Goal: Information Seeking & Learning: Learn about a topic

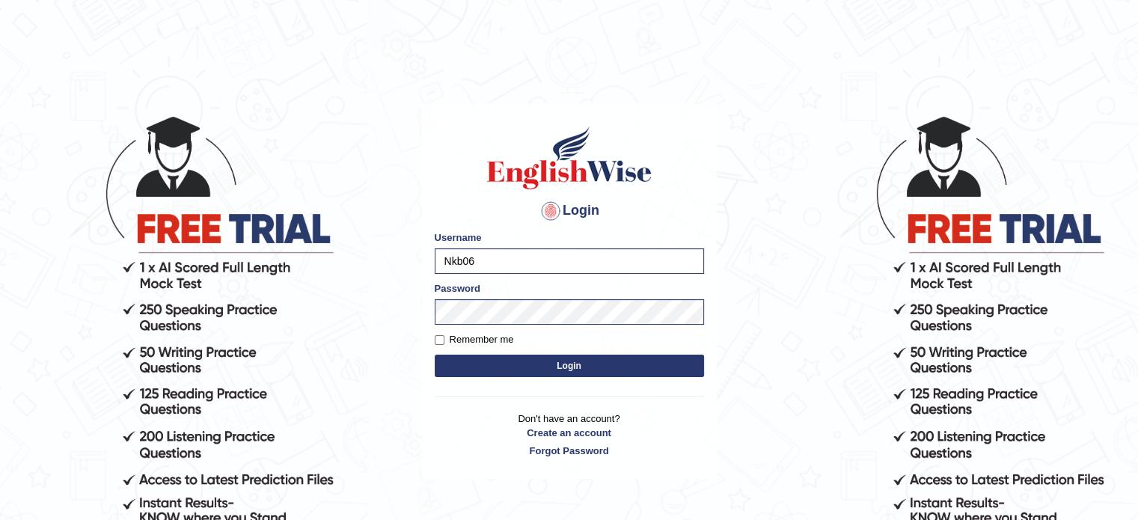
click at [528, 363] on button "Login" at bounding box center [569, 366] width 269 height 22
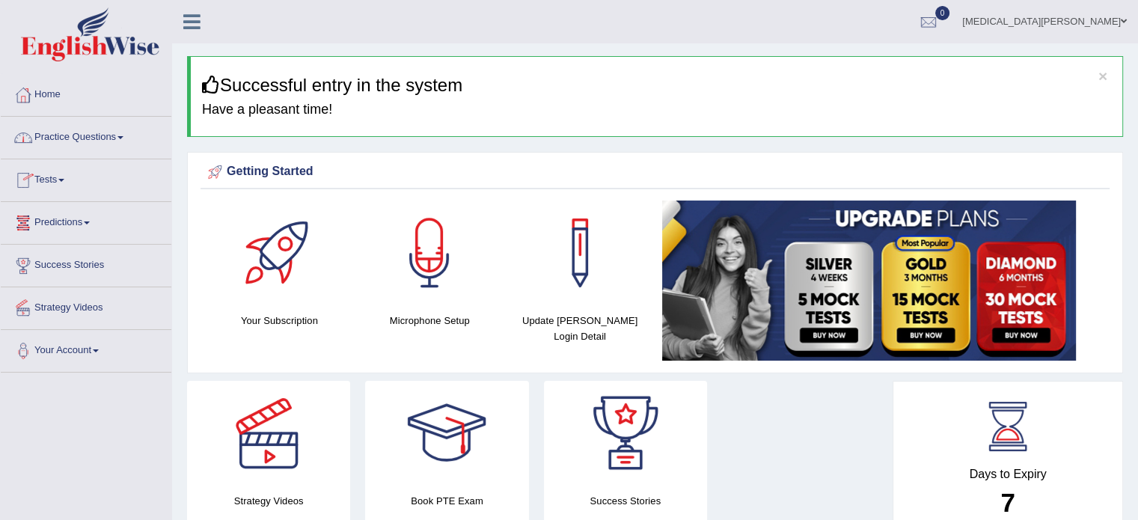
click at [112, 141] on link "Practice Questions" at bounding box center [86, 135] width 171 height 37
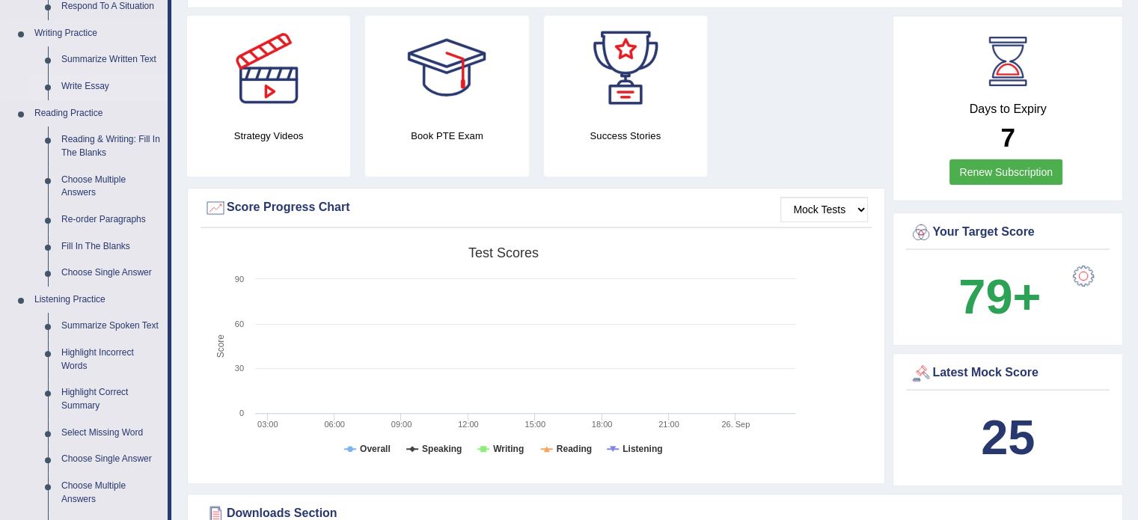
scroll to position [368, 0]
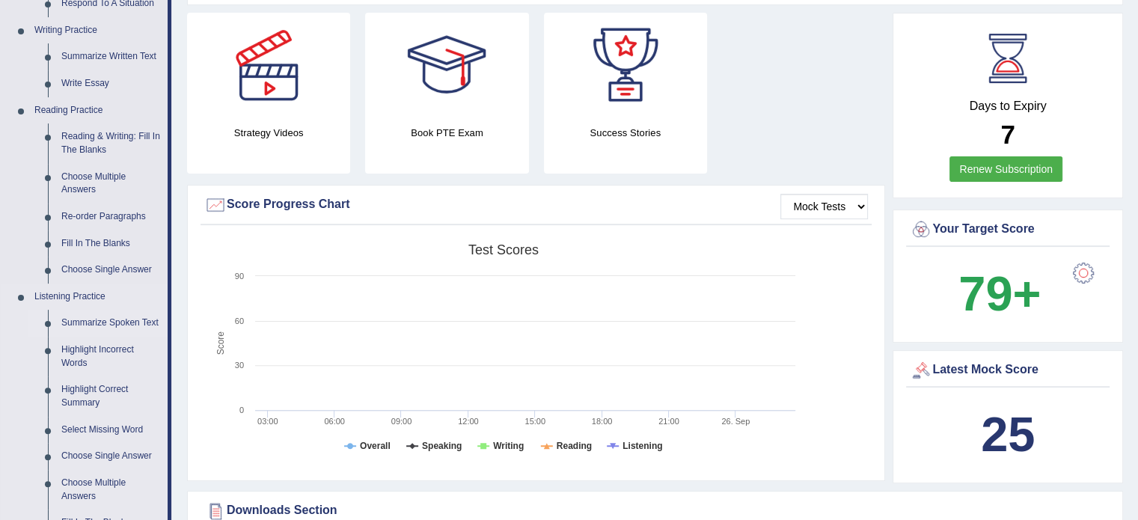
click at [98, 317] on link "Summarize Spoken Text" at bounding box center [111, 323] width 113 height 27
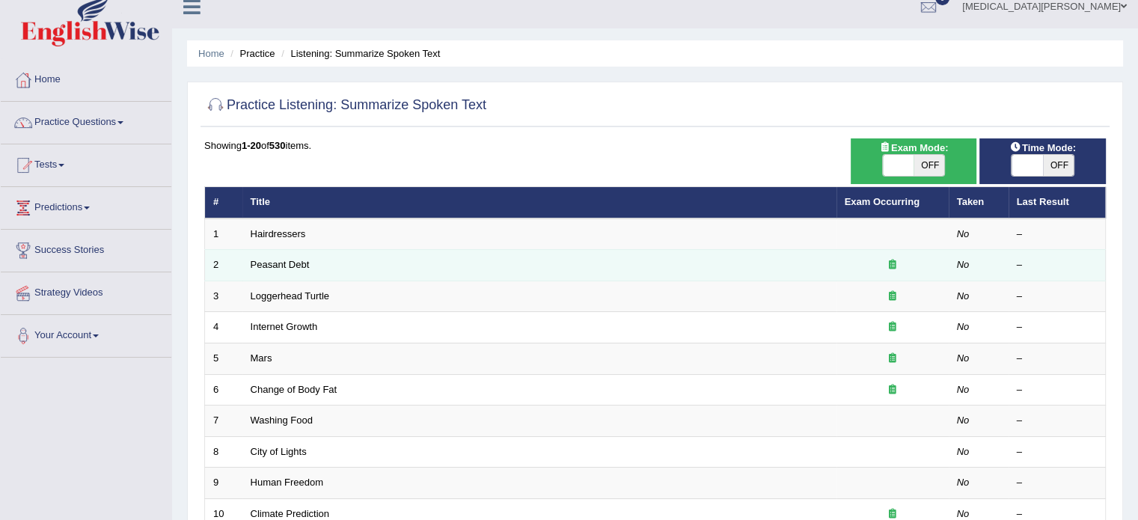
scroll to position [15, 0]
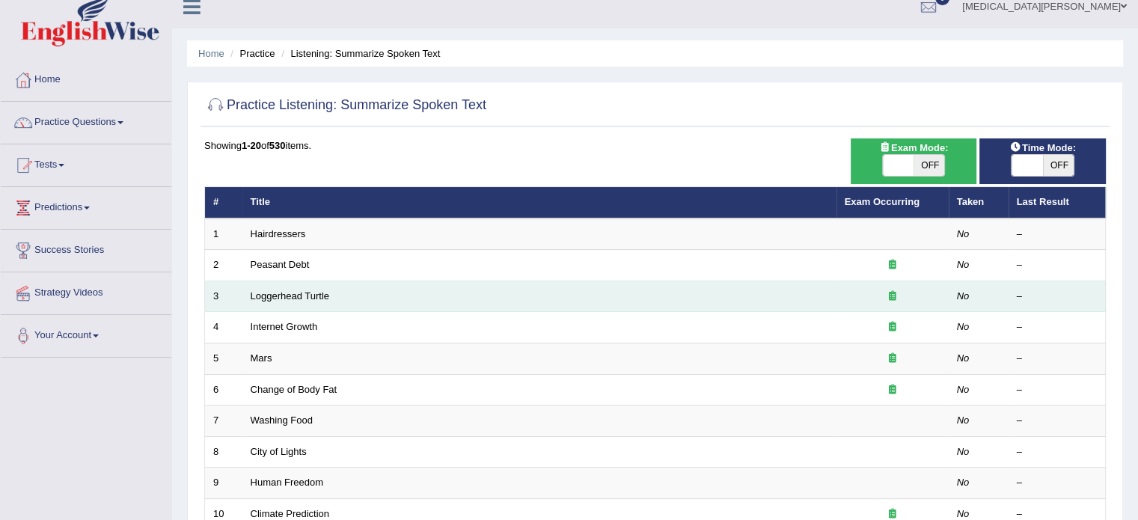
click at [381, 296] on td "Loggerhead Turtle" at bounding box center [540, 296] width 594 height 31
click at [278, 297] on link "Loggerhead Turtle" at bounding box center [290, 295] width 79 height 11
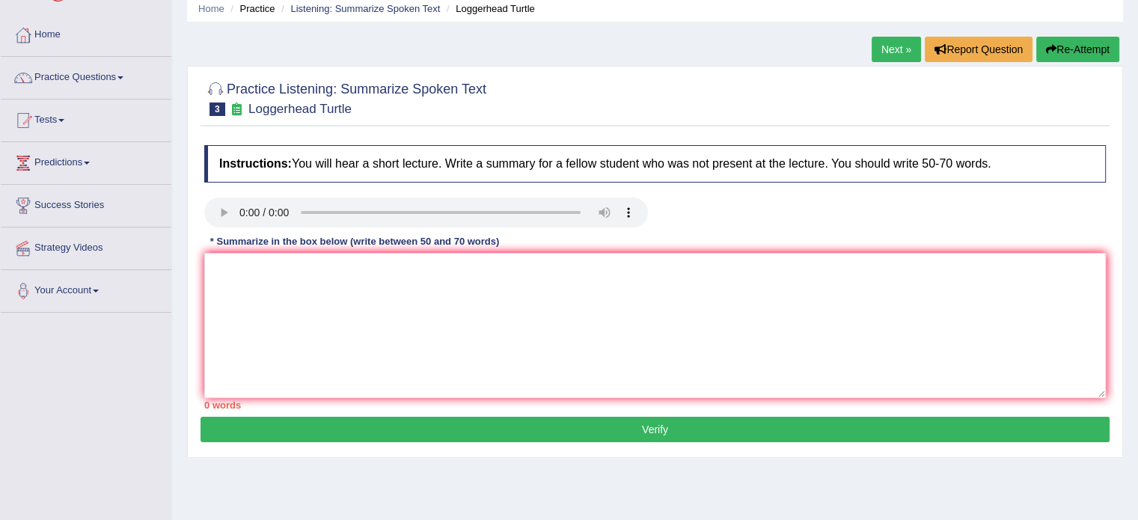
scroll to position [63, 0]
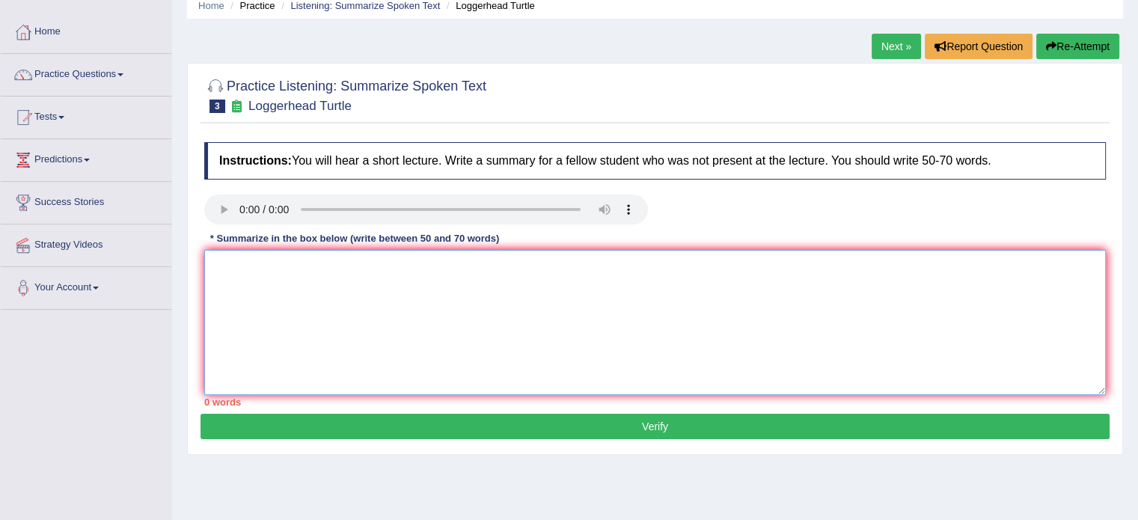
click at [428, 305] on textarea at bounding box center [655, 322] width 902 height 145
paste textarea "The lecturer encapsulated loggerhead turtle. Moreover, it is time for loggerhea…"
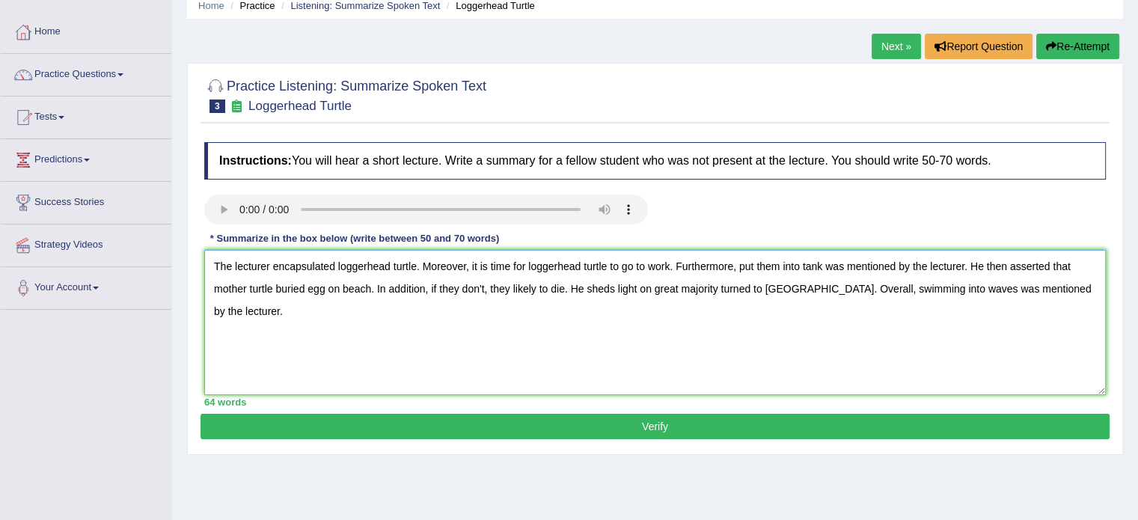
type textarea "The lecturer encapsulated loggerhead turtle. Moreover, it is time for loggerhea…"
click at [584, 427] on button "Verify" at bounding box center [655, 426] width 909 height 25
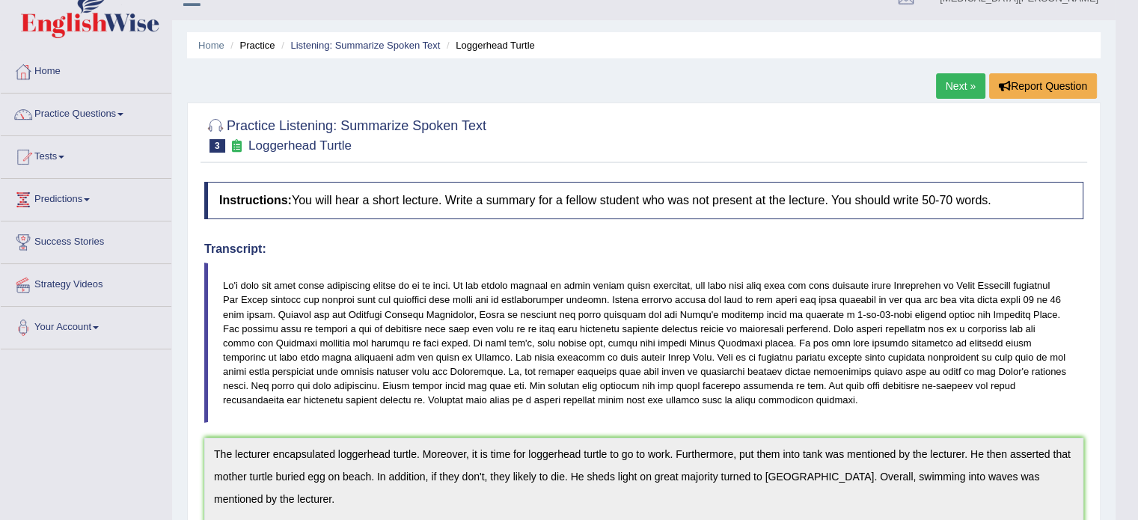
scroll to position [0, 0]
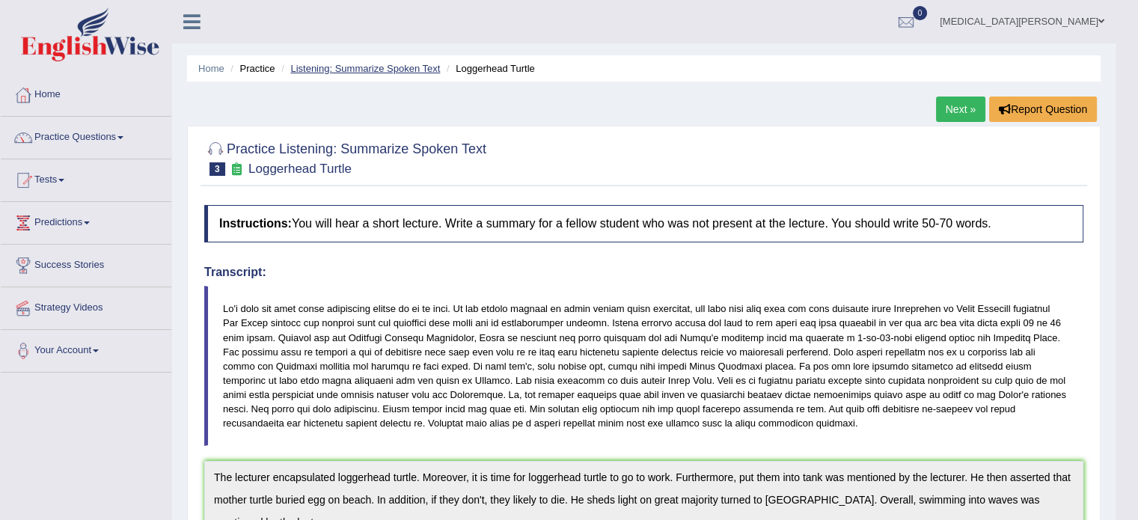
click at [365, 67] on link "Listening: Summarize Spoken Text" at bounding box center [365, 68] width 150 height 11
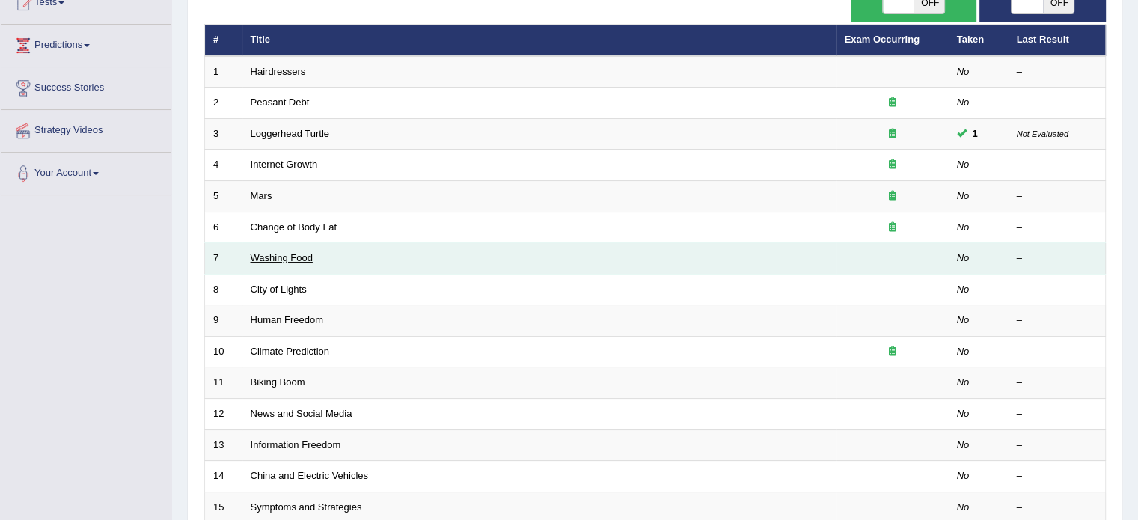
scroll to position [178, 0]
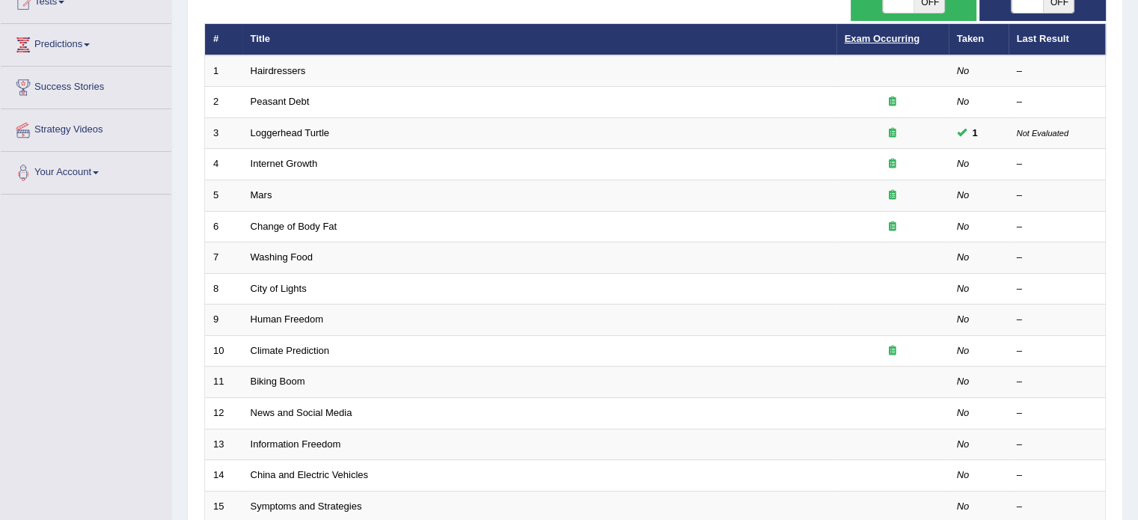
click at [880, 42] on link "Exam Occurring" at bounding box center [882, 38] width 75 height 11
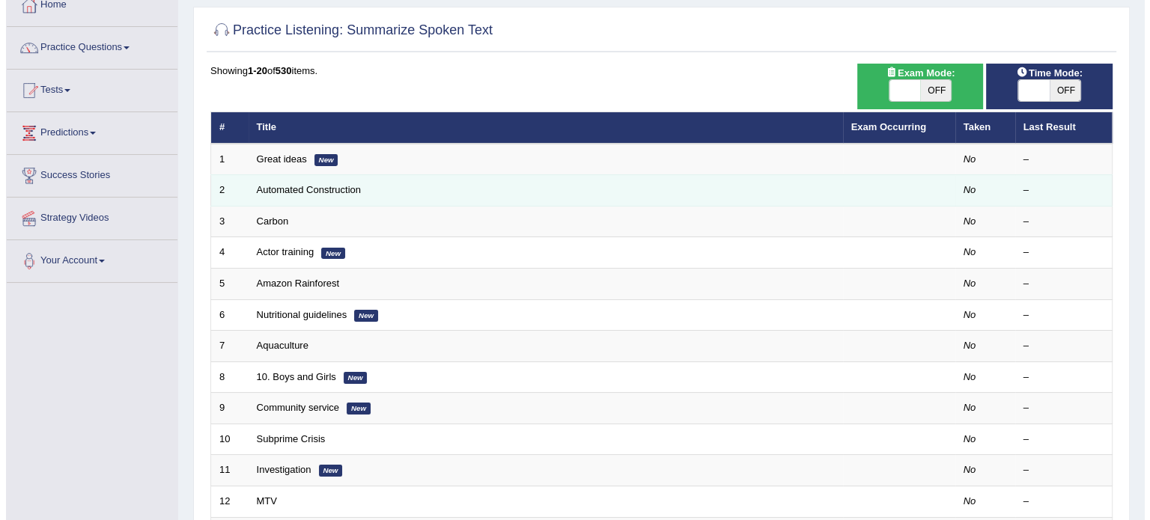
scroll to position [79, 0]
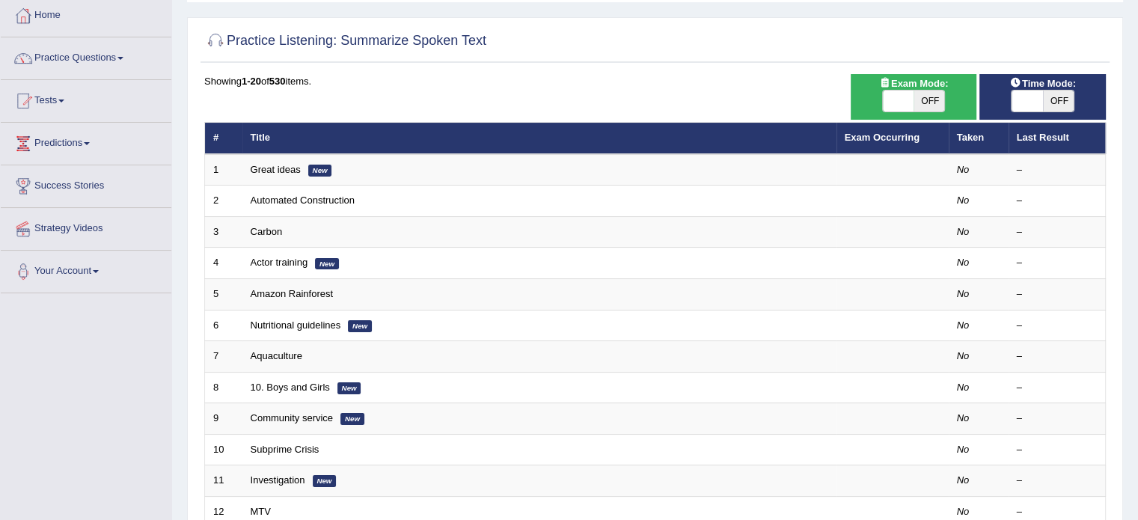
click at [931, 100] on span "OFF" at bounding box center [929, 101] width 31 height 21
checkbox input "true"
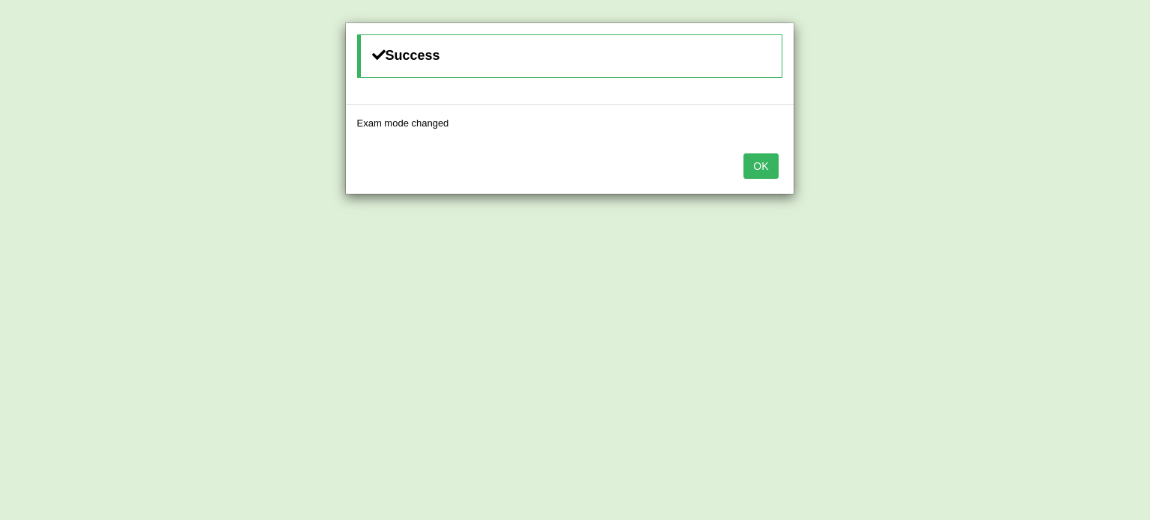
click at [758, 169] on button "OK" at bounding box center [760, 165] width 34 height 25
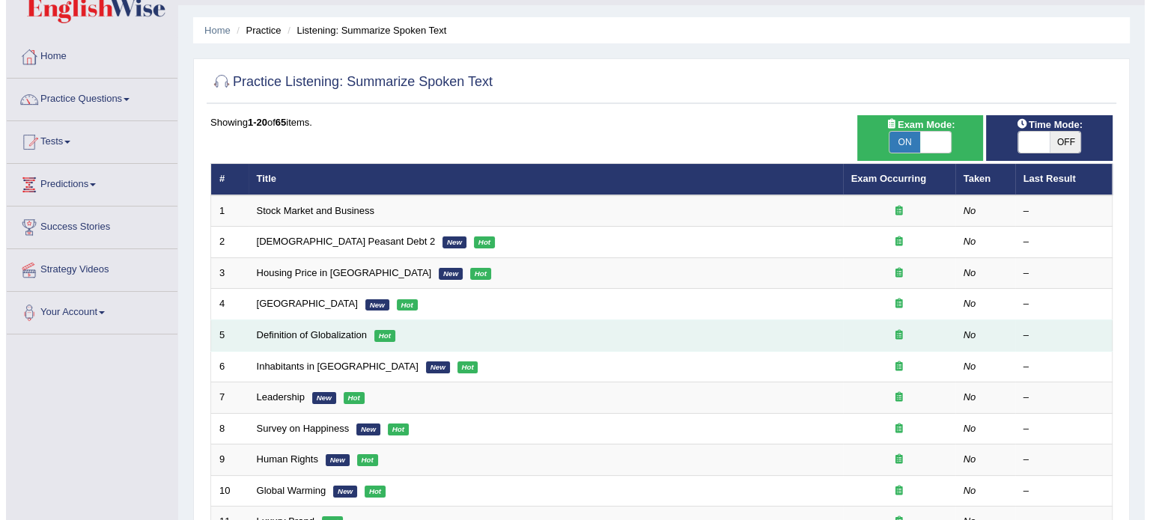
scroll to position [36, 0]
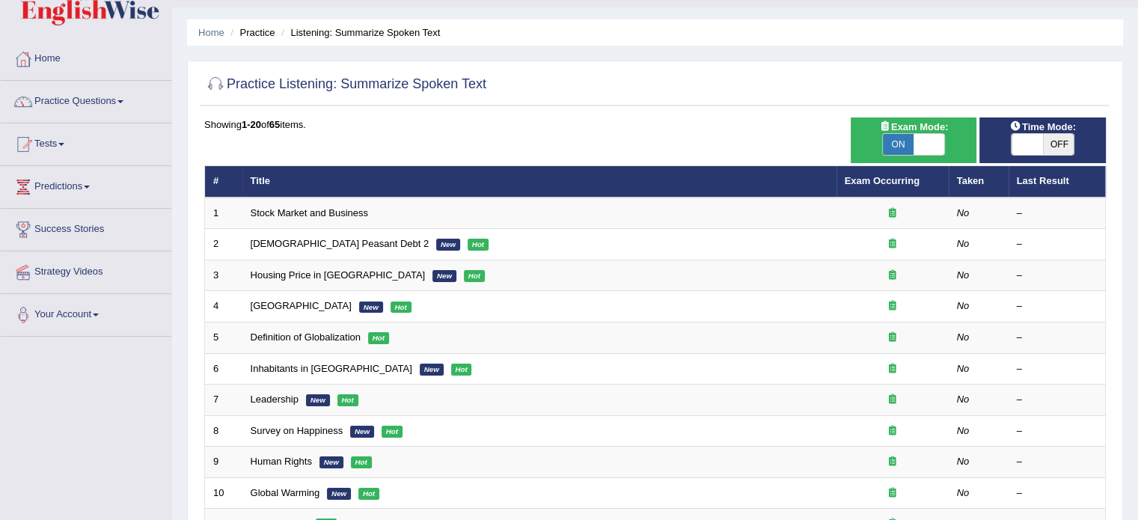
click at [900, 139] on span "ON" at bounding box center [898, 144] width 31 height 21
checkbox input "false"
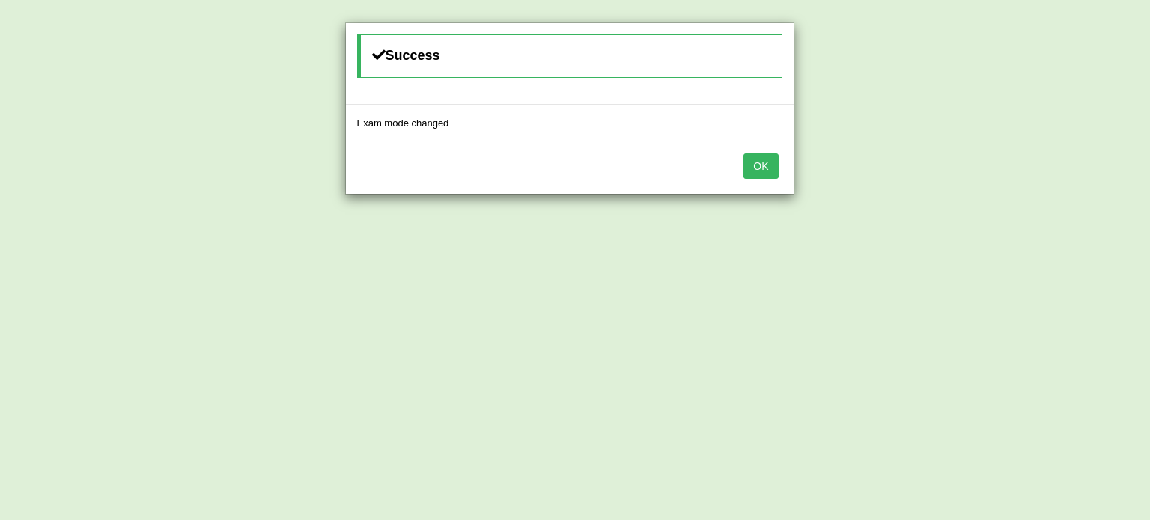
click at [765, 166] on button "OK" at bounding box center [760, 165] width 34 height 25
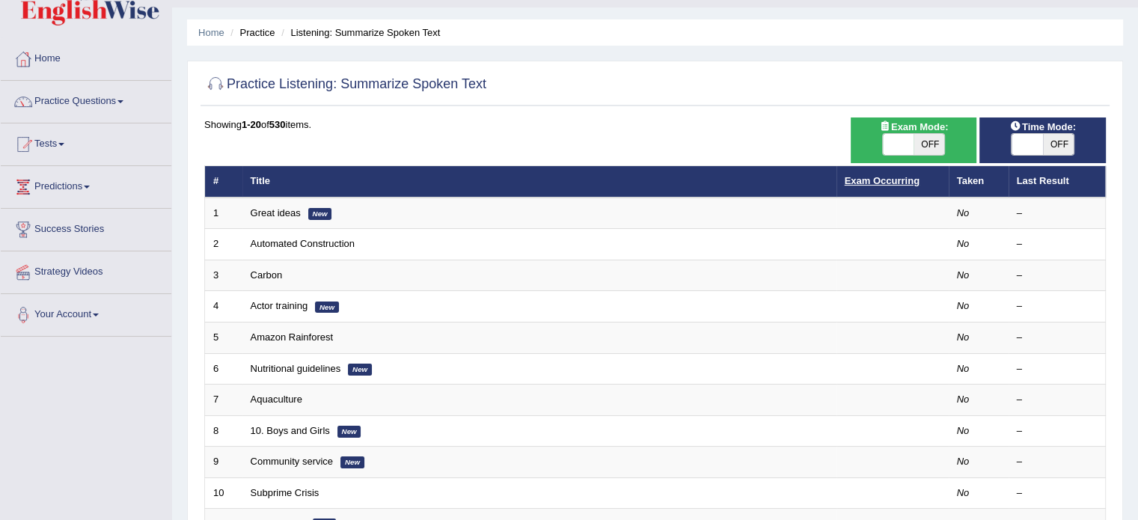
click at [880, 183] on link "Exam Occurring" at bounding box center [882, 180] width 75 height 11
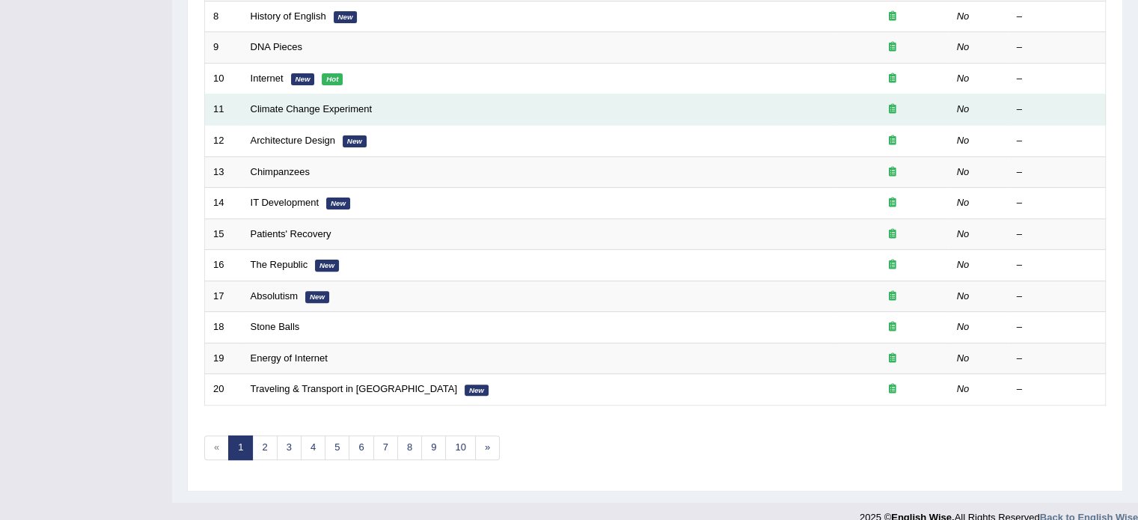
scroll to position [451, 0]
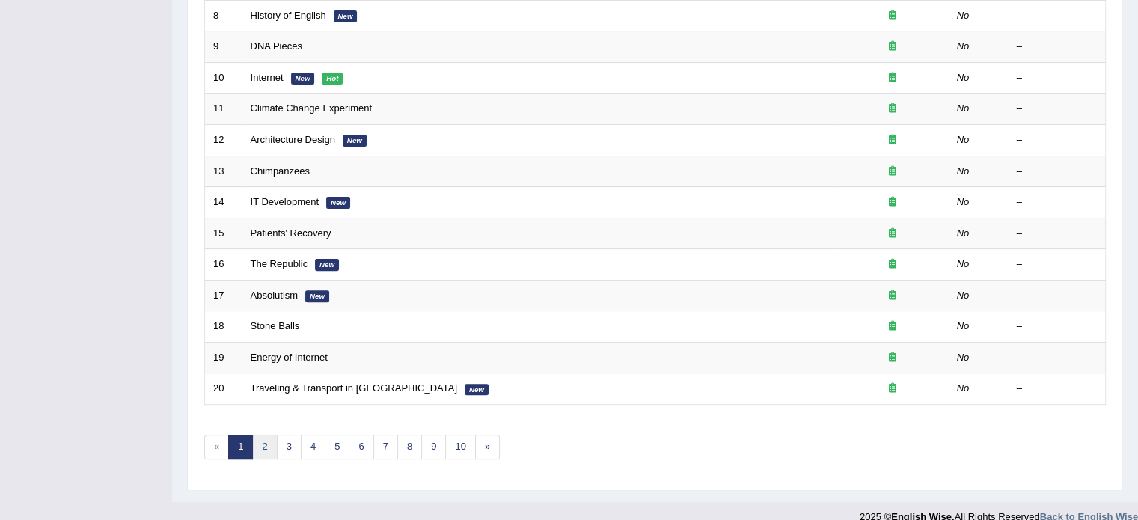
click at [267, 442] on link "2" at bounding box center [264, 447] width 25 height 25
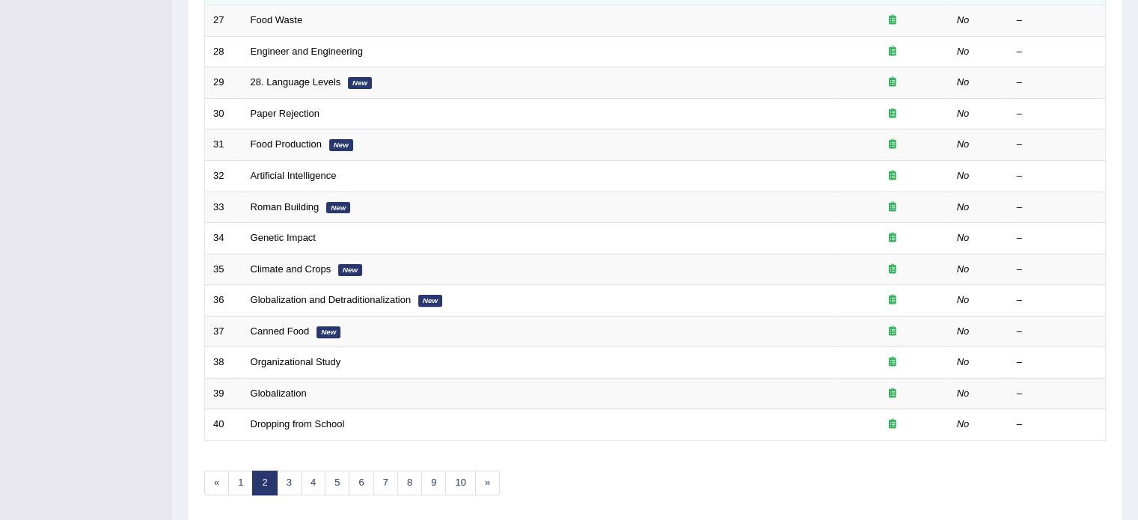
scroll to position [431, 0]
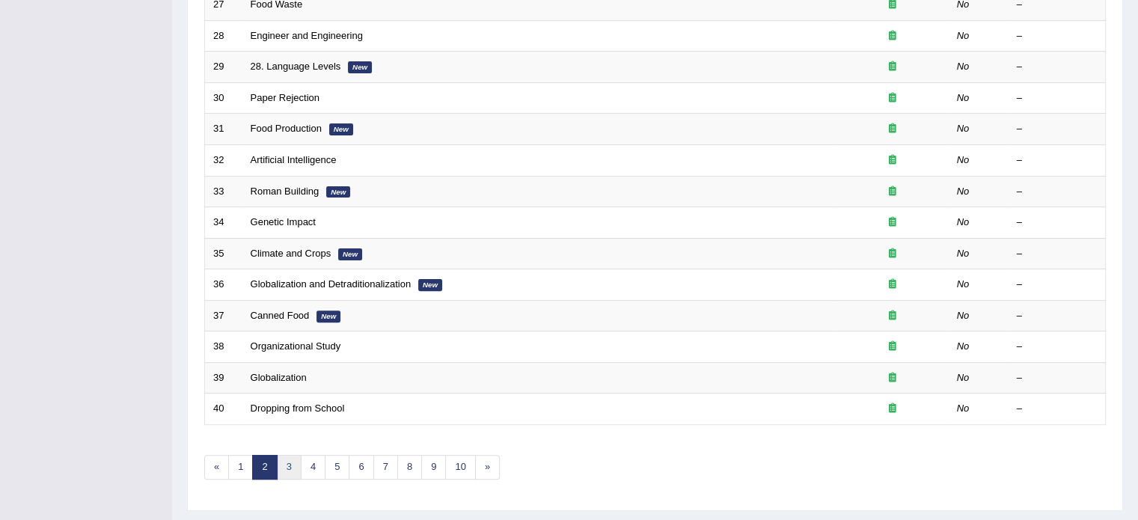
click at [287, 464] on link "3" at bounding box center [289, 467] width 25 height 25
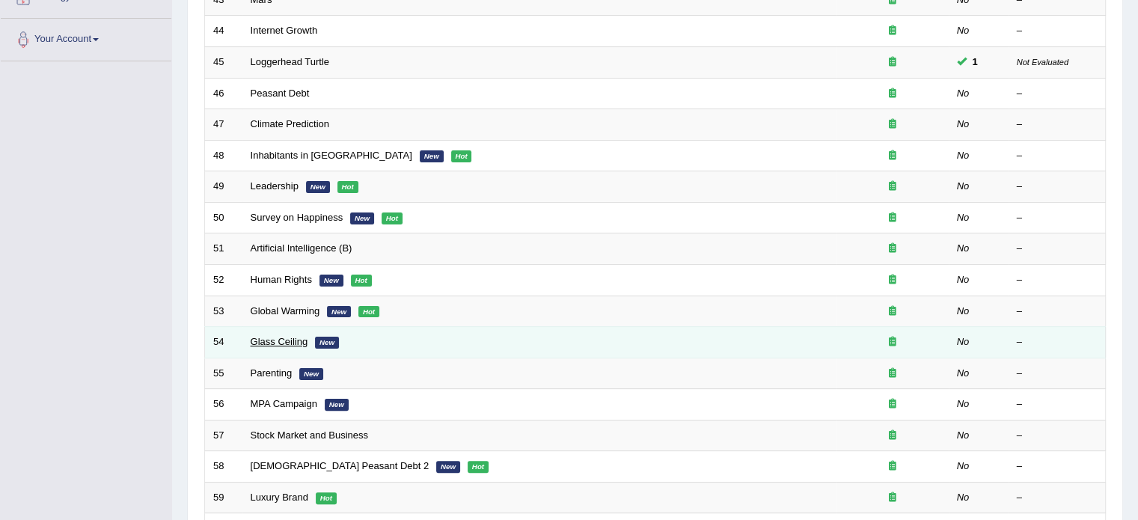
scroll to position [317, 0]
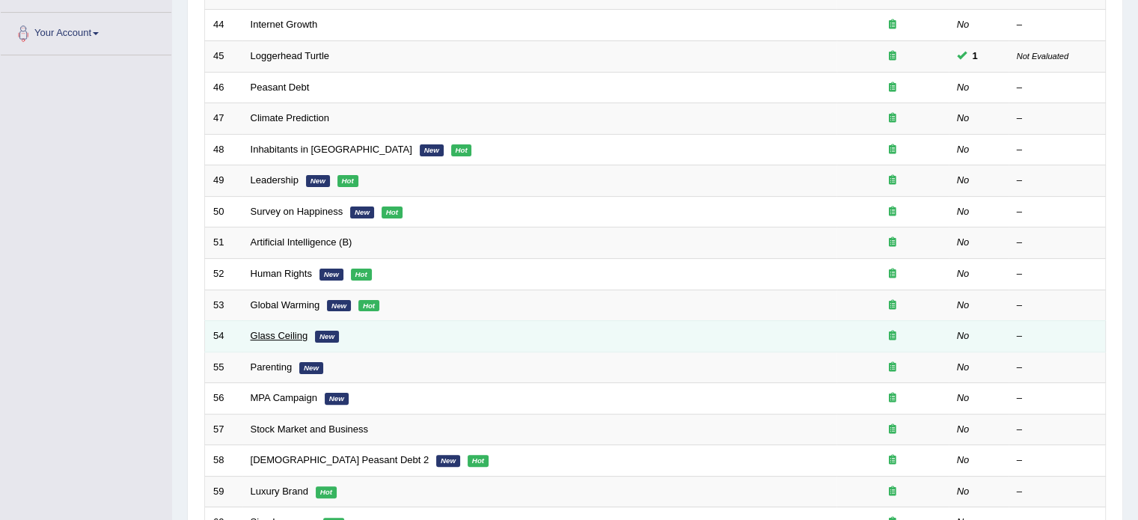
click at [281, 333] on link "Glass Ceiling" at bounding box center [280, 335] width 58 height 11
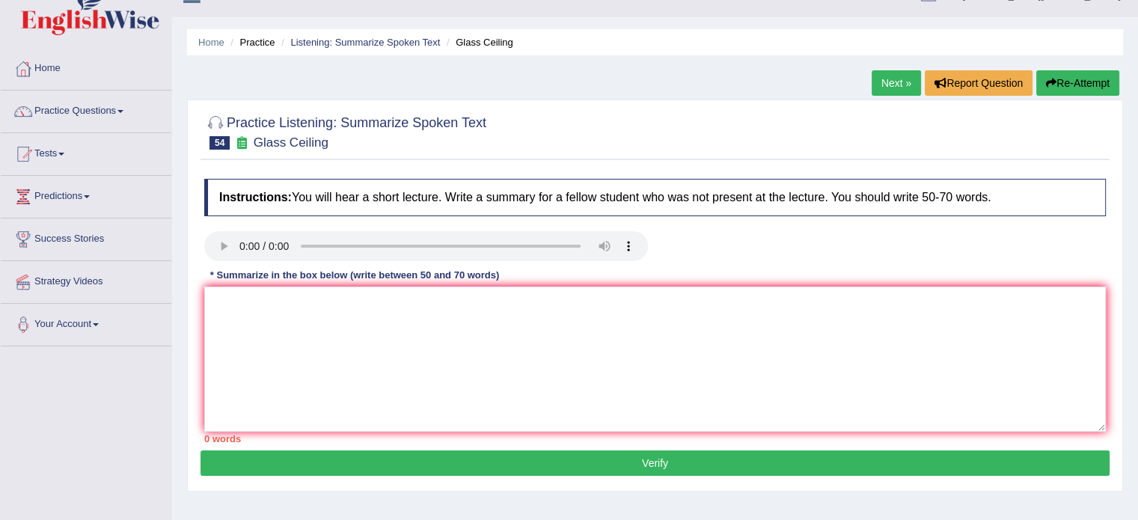
scroll to position [34, 0]
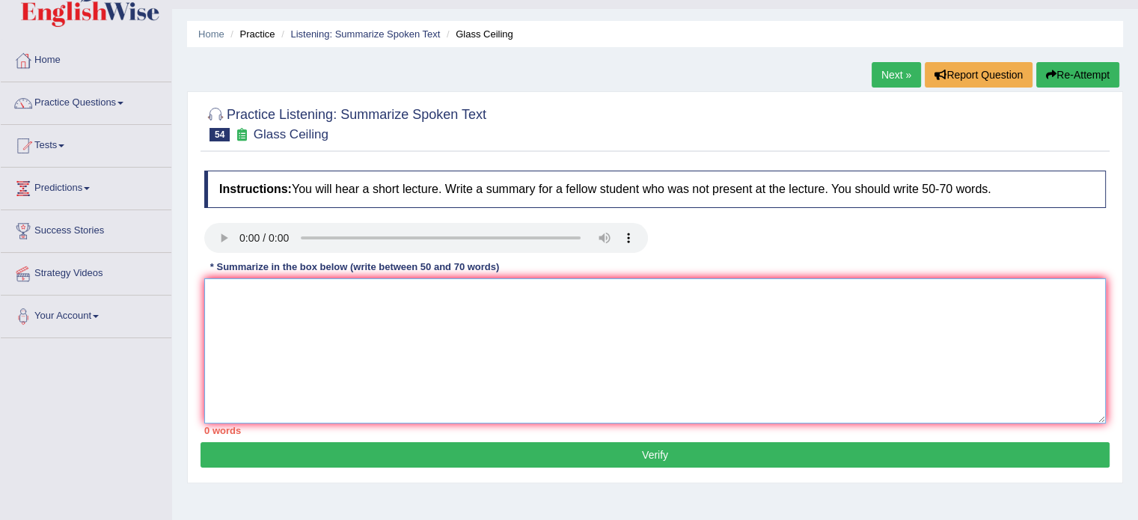
drag, startPoint x: 392, startPoint y: 384, endPoint x: 385, endPoint y: 385, distance: 7.5
click at [392, 384] on textarea at bounding box center [655, 350] width 902 height 145
click at [350, 379] on textarea at bounding box center [655, 350] width 902 height 145
